Goal: Task Accomplishment & Management: Manage account settings

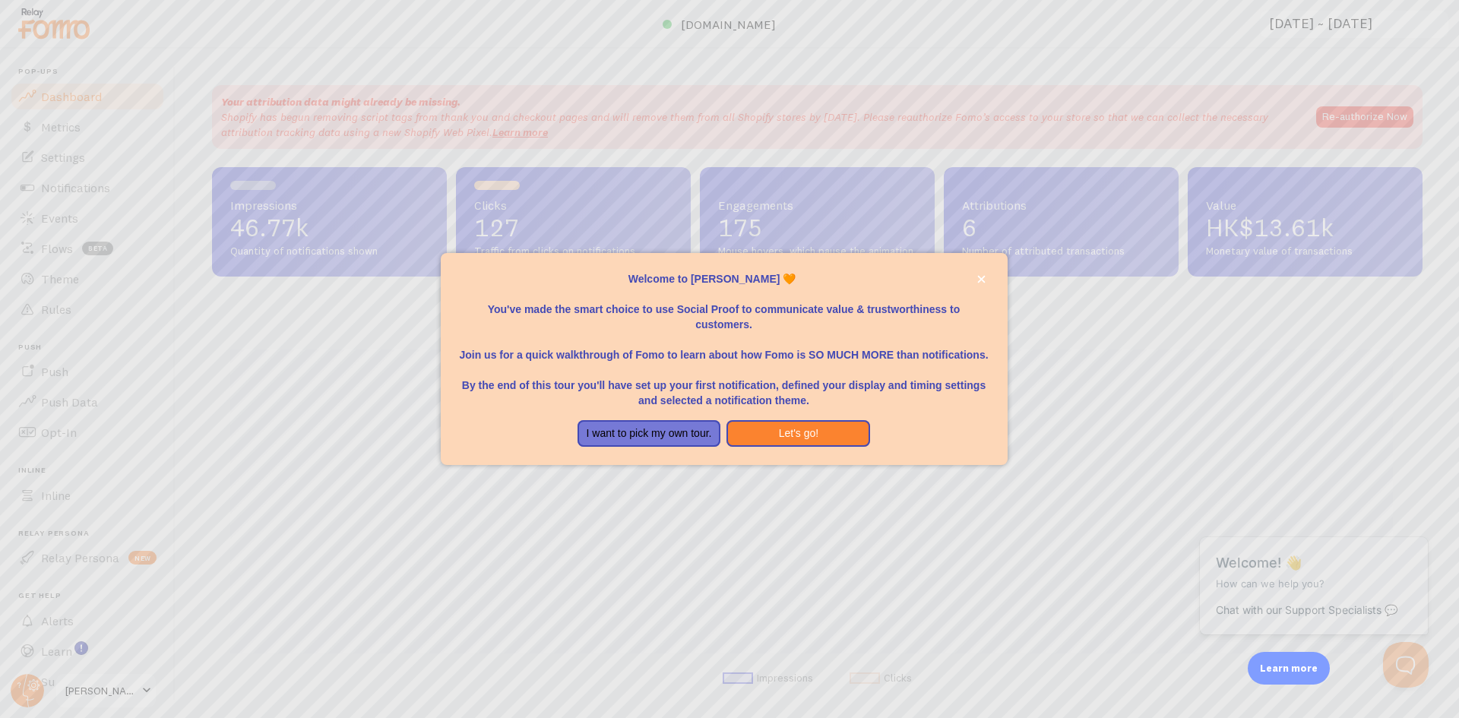
scroll to position [399, 1199]
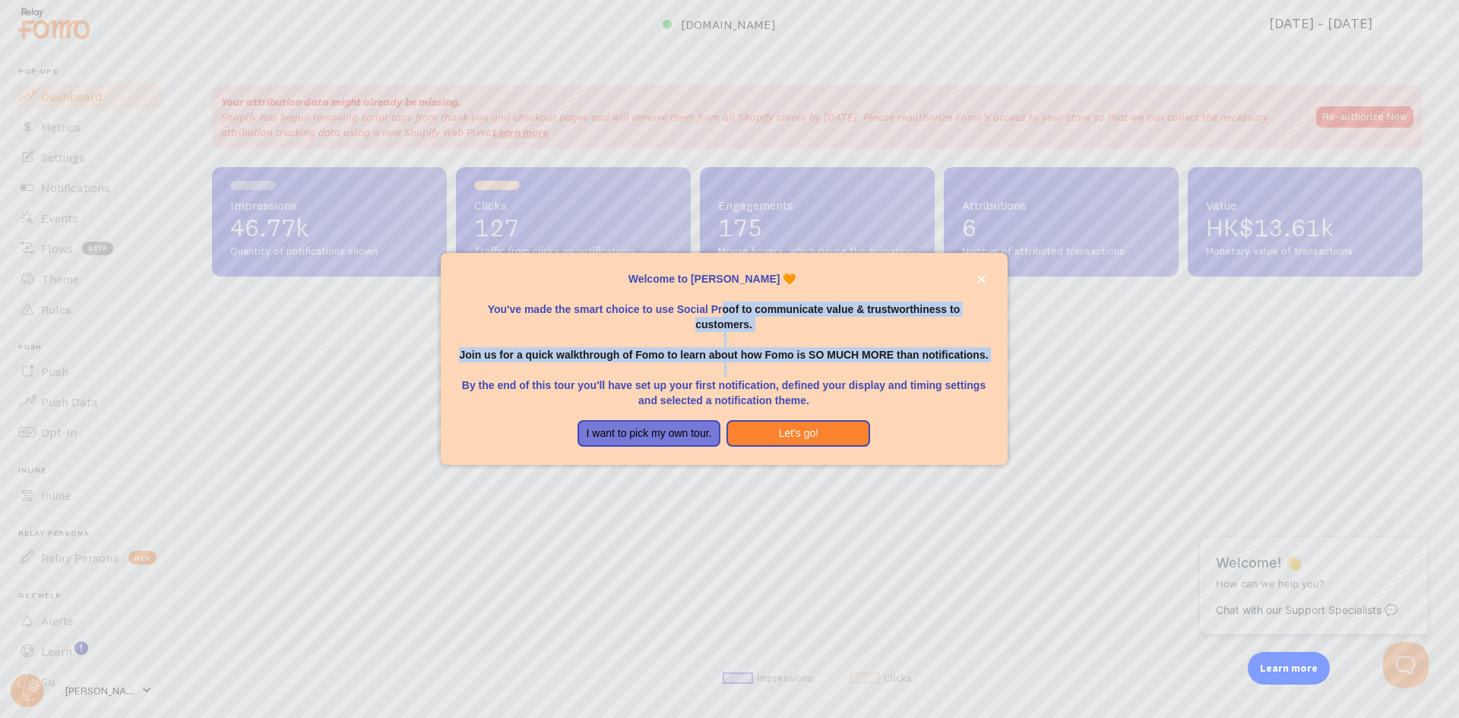
drag, startPoint x: 724, startPoint y: 313, endPoint x: 759, endPoint y: 364, distance: 61.8
click at [759, 364] on div "Welcome to [PERSON_NAME] 🧡 You've made the smart choice to use Social Proof to …" at bounding box center [724, 339] width 531 height 137
click at [759, 364] on p "By the end of this tour you'll have set up your first notification, defined you…" at bounding box center [724, 386] width 531 height 46
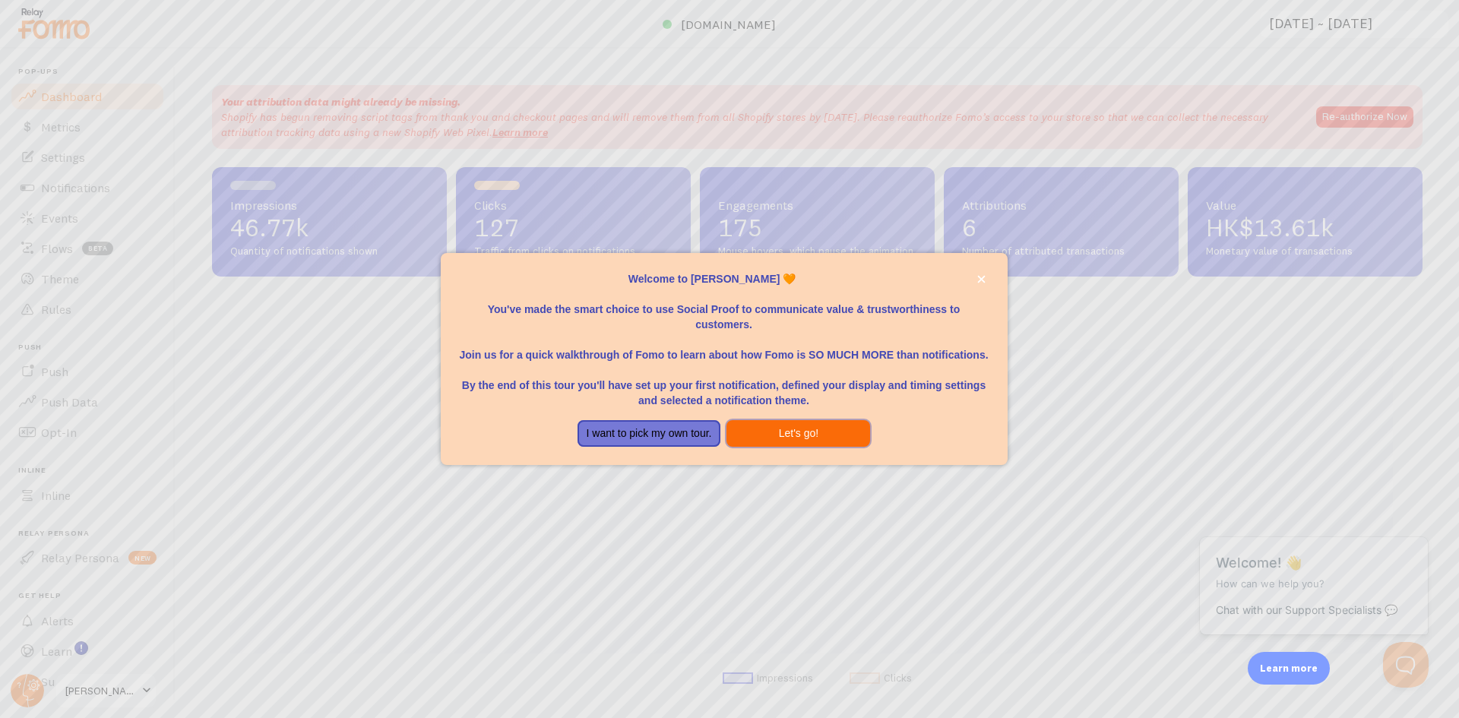
click at [797, 439] on button "Let's go!" at bounding box center [799, 433] width 144 height 27
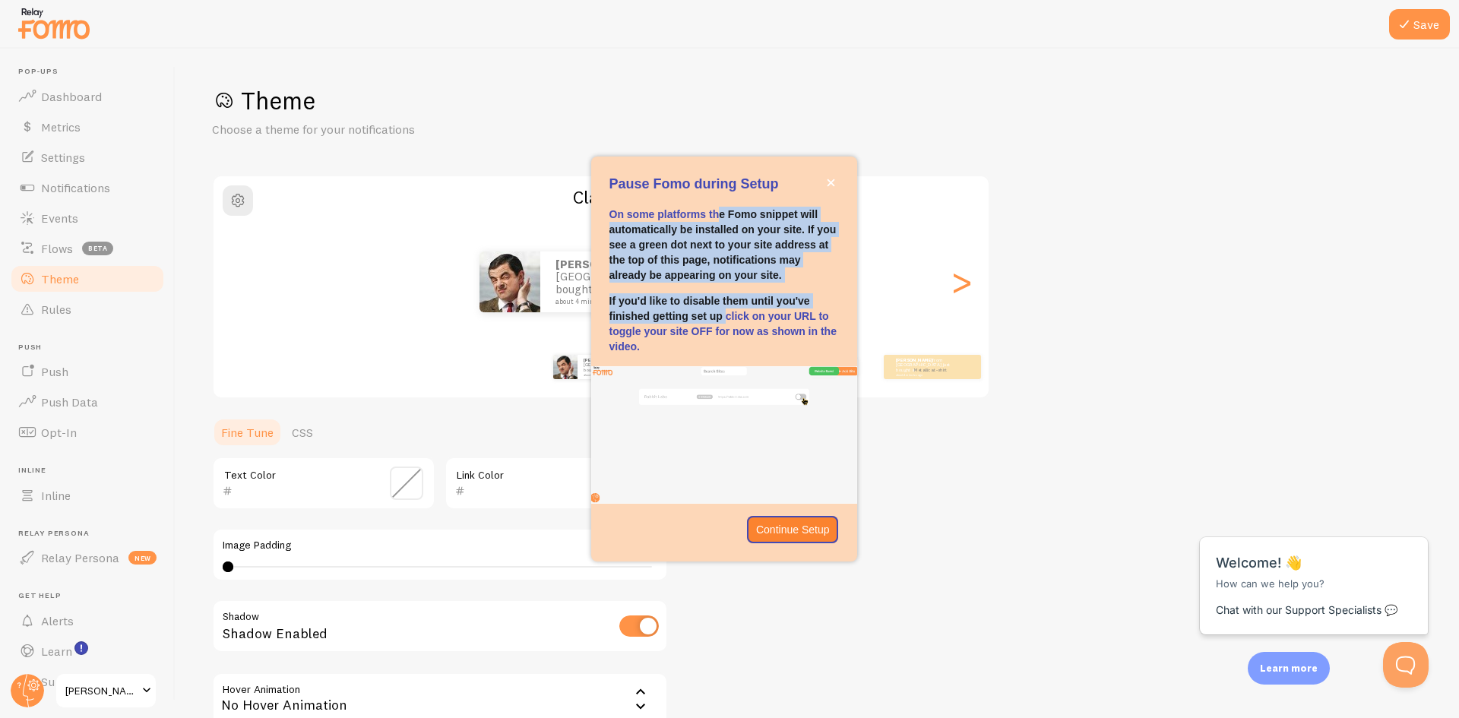
drag, startPoint x: 719, startPoint y: 215, endPoint x: 727, endPoint y: 322, distance: 107.5
click at [727, 322] on div "On some platforms the Fomo snippet will automatically be installed on your site…" at bounding box center [725, 280] width 230 height 147
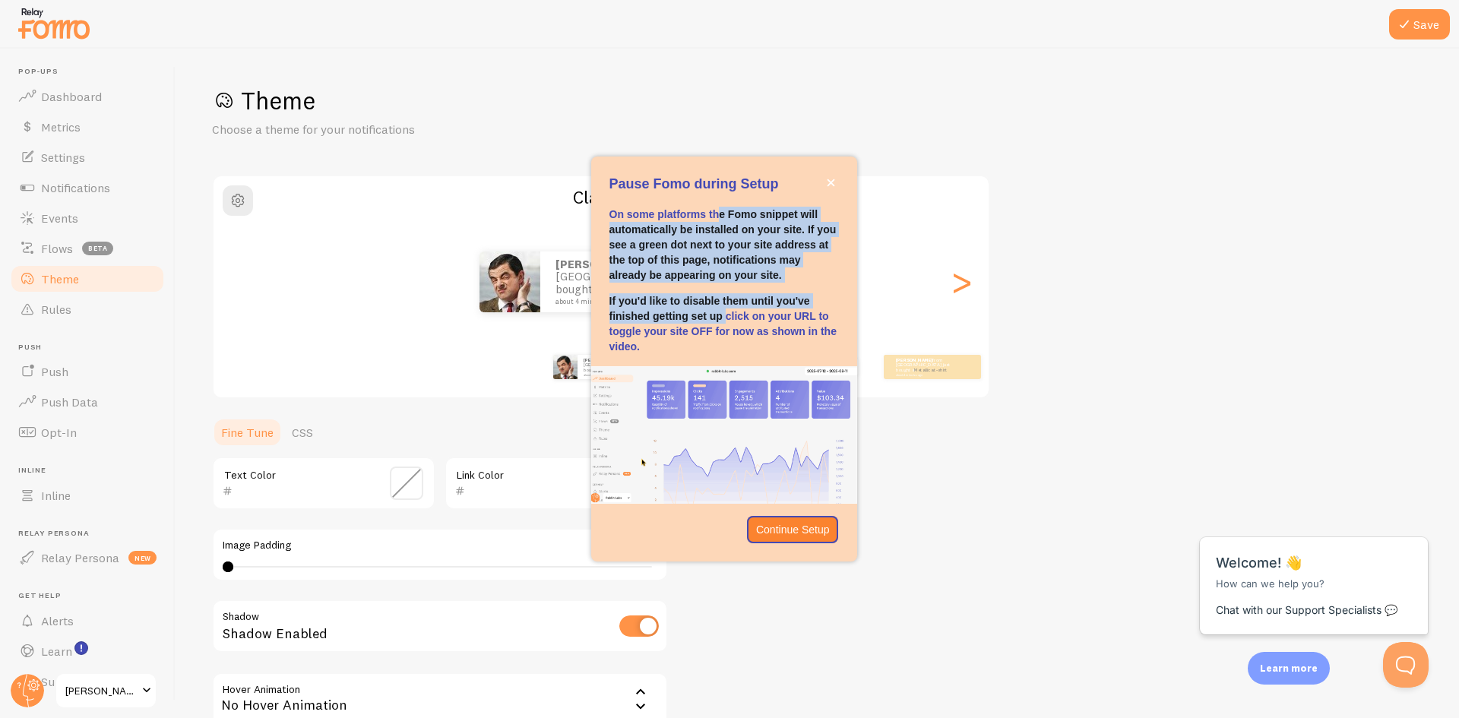
click at [727, 322] on p "If you'd like to disable them until you've finished getting set up click on you…" at bounding box center [725, 323] width 230 height 61
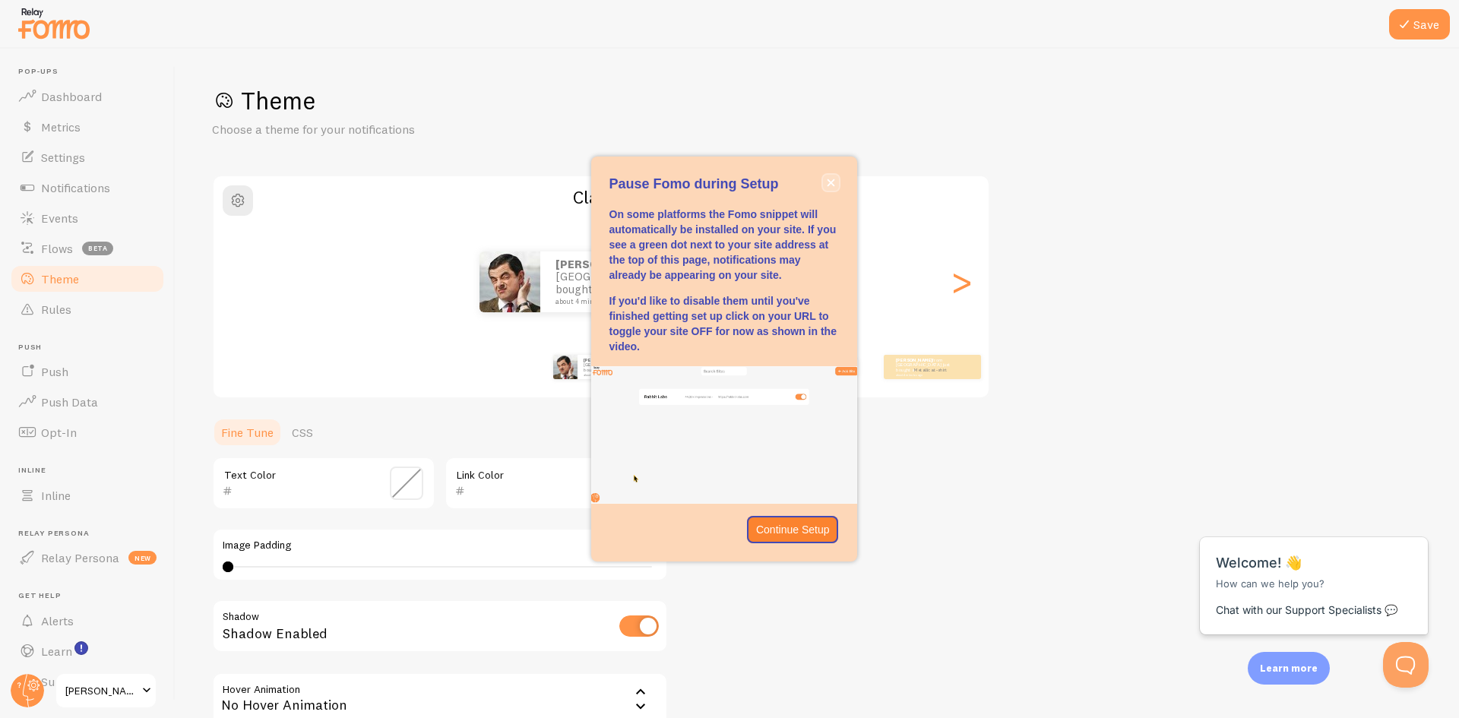
click at [827, 179] on icon "close," at bounding box center [831, 183] width 8 height 8
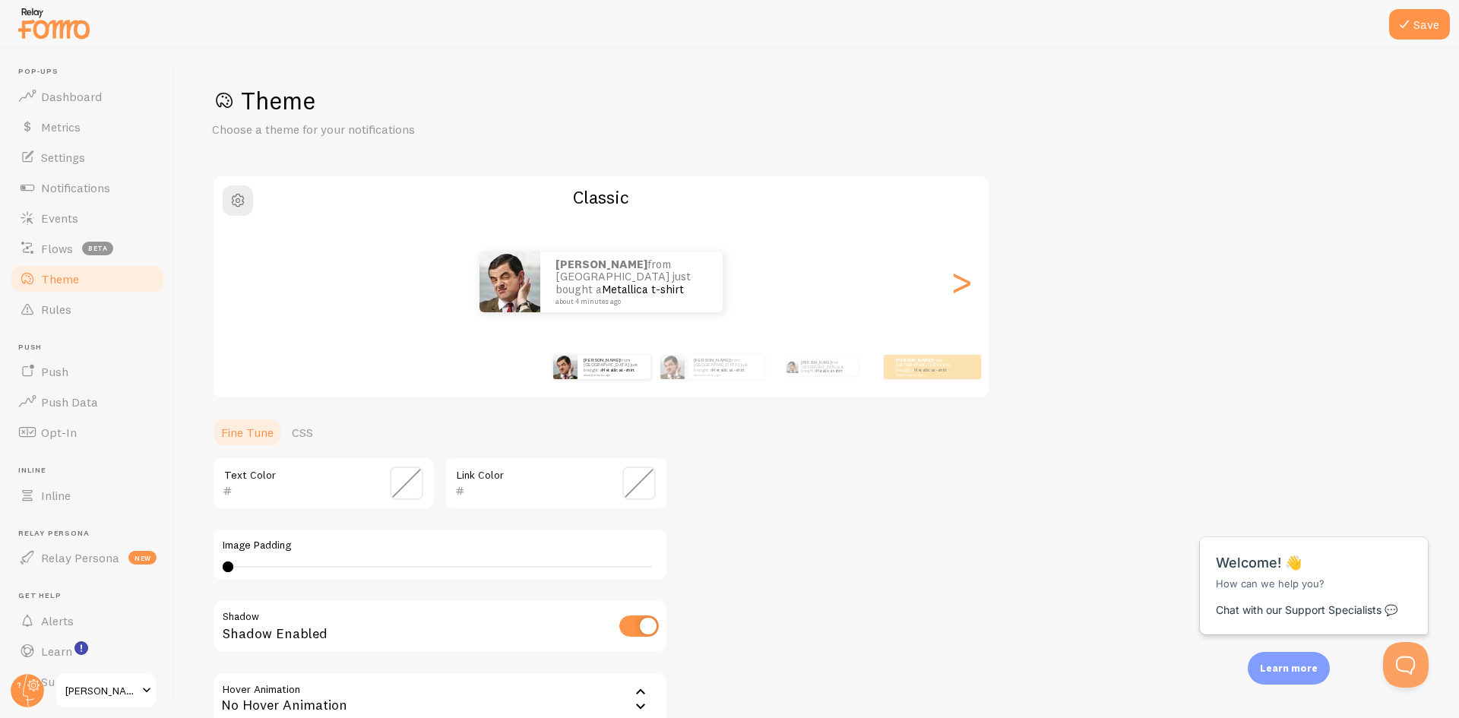
click at [70, 27] on img at bounding box center [54, 23] width 76 height 39
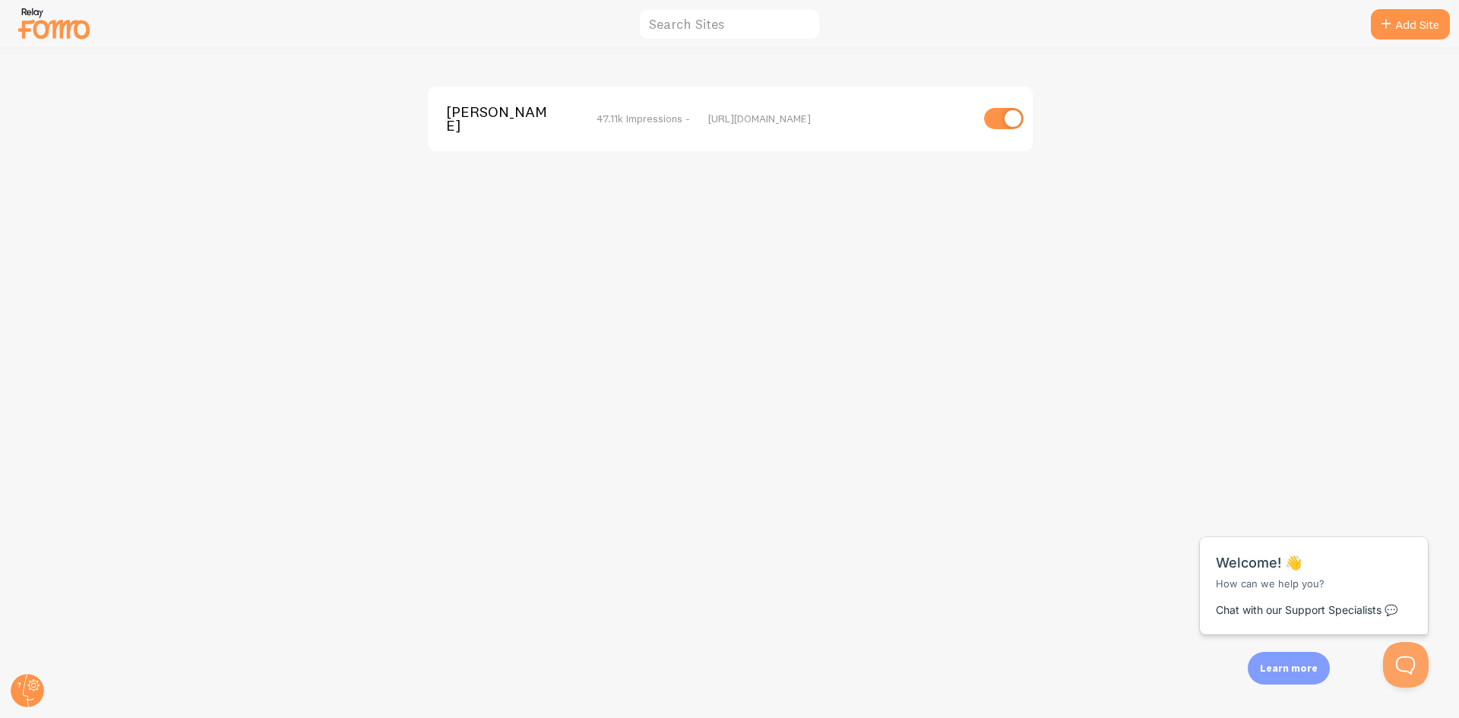
click at [470, 119] on span "[PERSON_NAME]" at bounding box center [507, 119] width 122 height 28
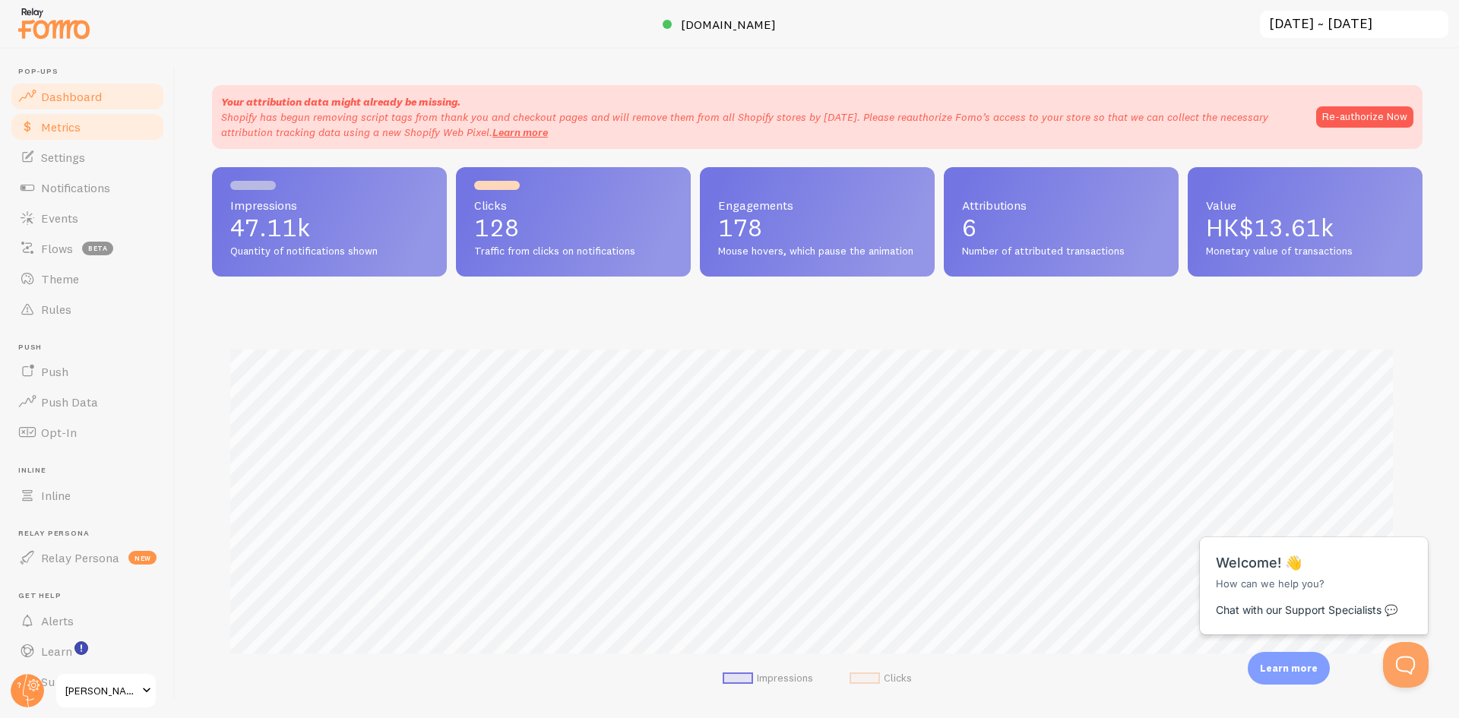
scroll to position [399, 1199]
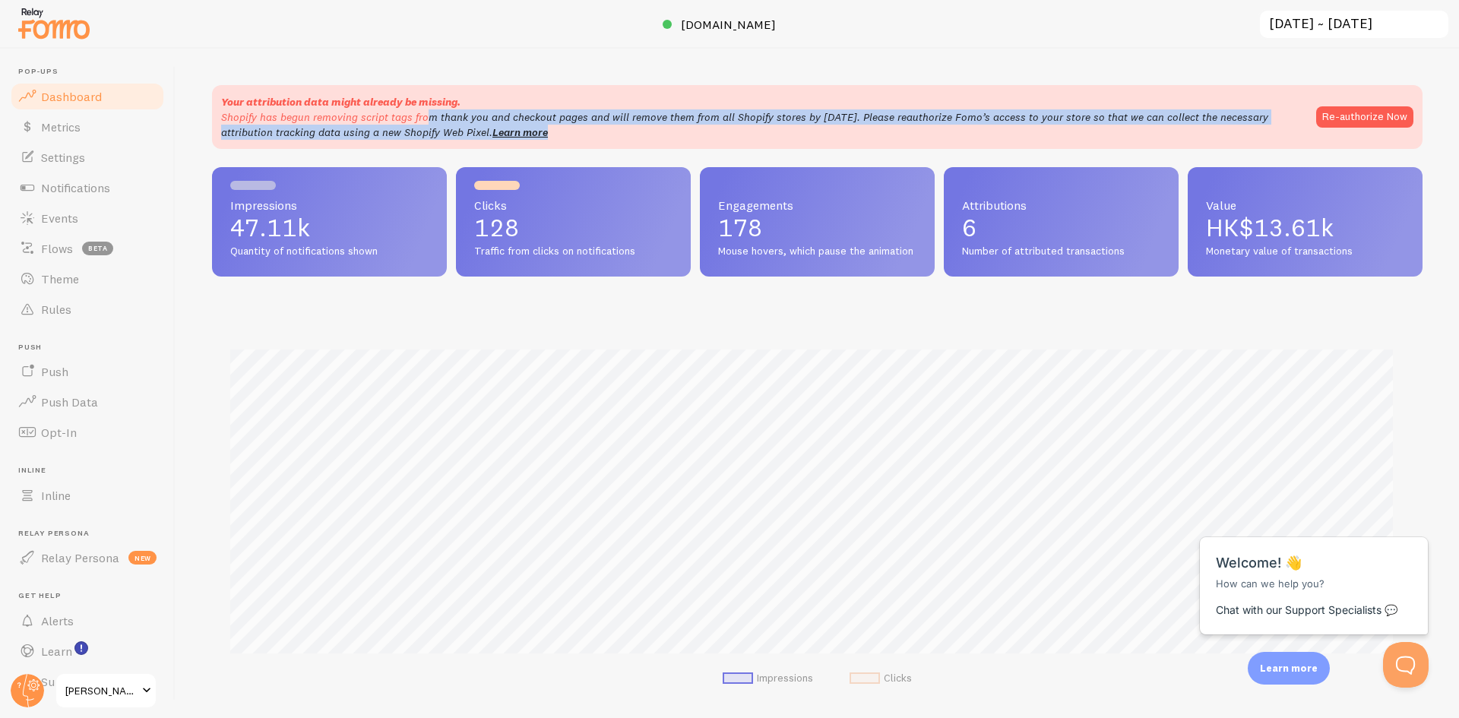
drag, startPoint x: 378, startPoint y: 123, endPoint x: 1152, endPoint y: 128, distance: 774.6
click at [1152, 128] on p "Shopify has begun removing script tags from thank you and checkout pages and wi…" at bounding box center [761, 124] width 1080 height 30
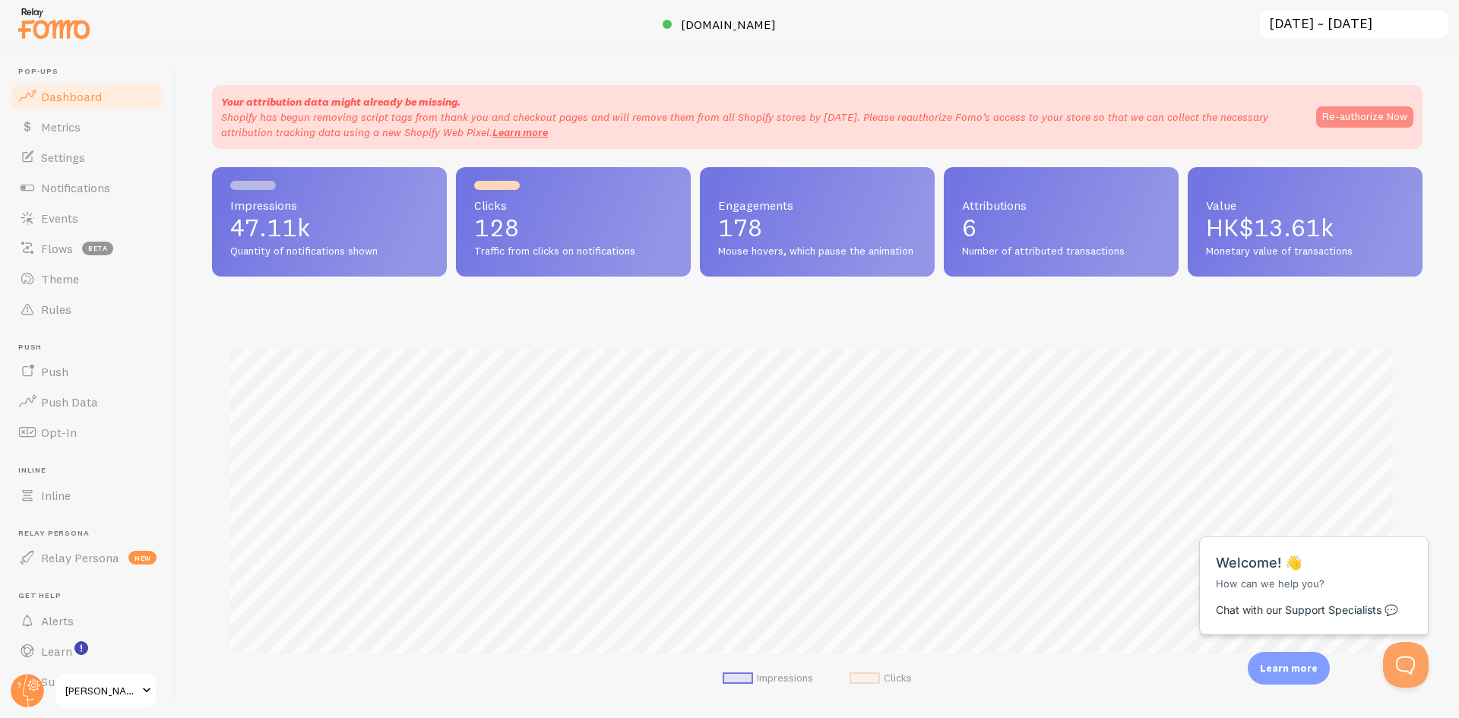
click at [1329, 121] on button "Re-authorize Now" at bounding box center [1365, 116] width 97 height 21
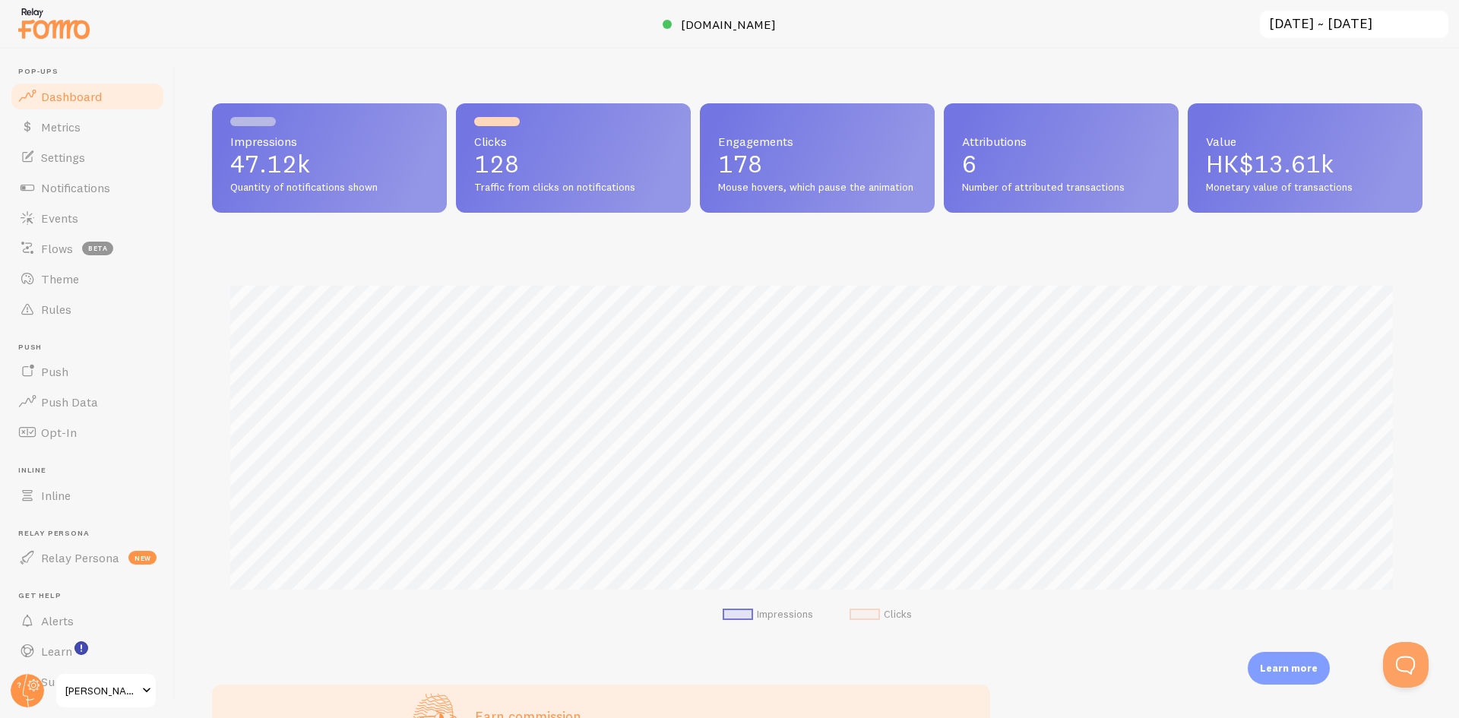
scroll to position [759720, 758921]
click at [62, 17] on img at bounding box center [54, 23] width 76 height 39
